Goal: Complete application form

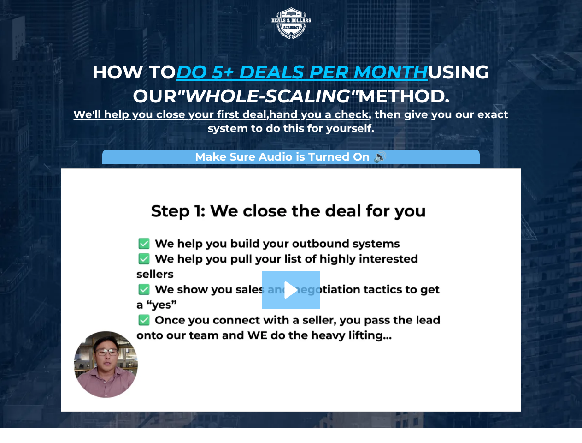
click at [291, 23] on img at bounding box center [291, 23] width 46 height 46
click at [291, 290] on link at bounding box center [291, 289] width 461 height 243
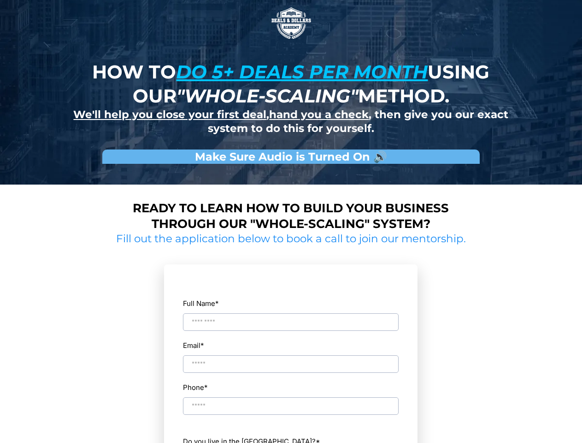
click at [291, 23] on img at bounding box center [291, 23] width 46 height 46
click at [291, 314] on input "Full Name *" at bounding box center [291, 322] width 216 height 18
click at [291, 355] on div "Email *" at bounding box center [291, 355] width 217 height 35
click at [291, 397] on div "Full Name * Full Name is required Email * Phone * ch Do you live in the [GEOGRA…" at bounding box center [291, 396] width 217 height 244
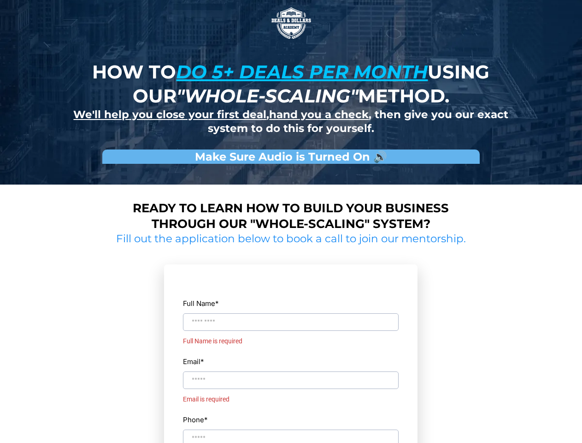
click at [291, 437] on input "Phone *" at bounding box center [291, 438] width 216 height 18
